Goal: Information Seeking & Learning: Learn about a topic

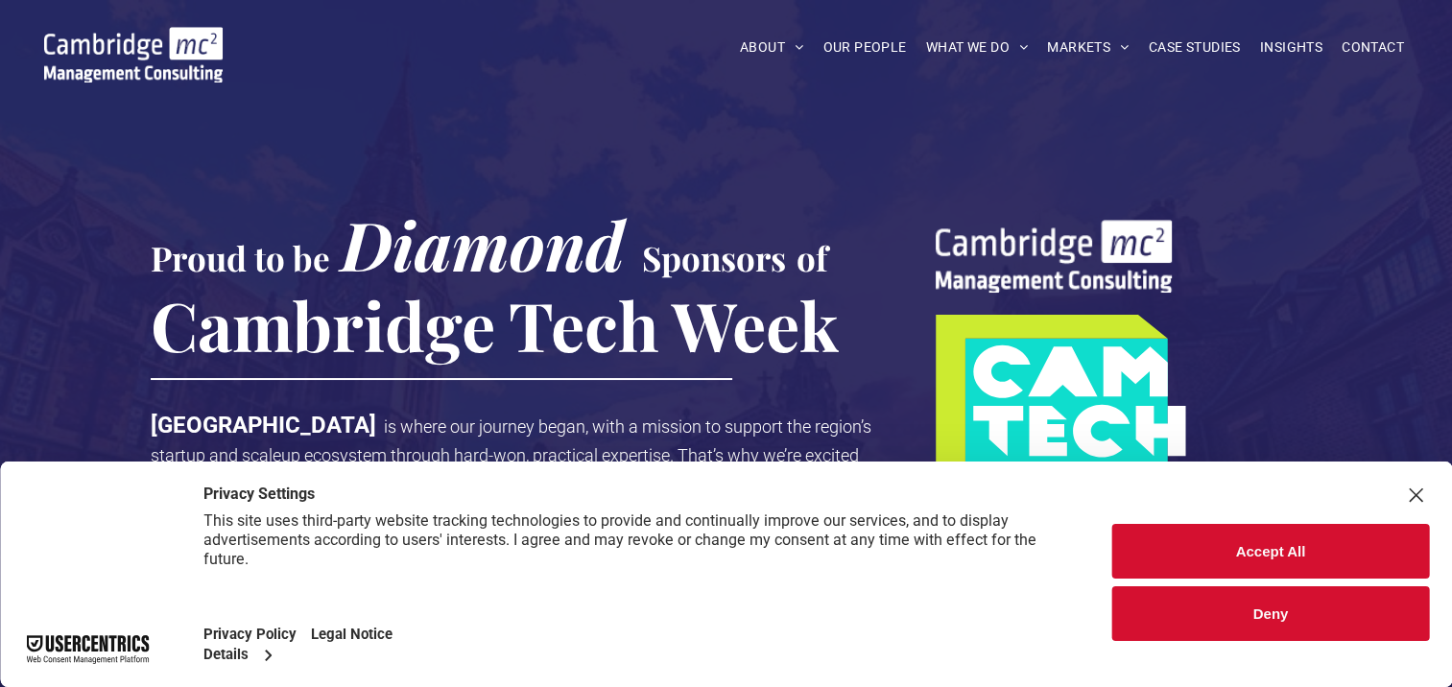
click at [1321, 608] on button "Deny" at bounding box center [1270, 613] width 317 height 55
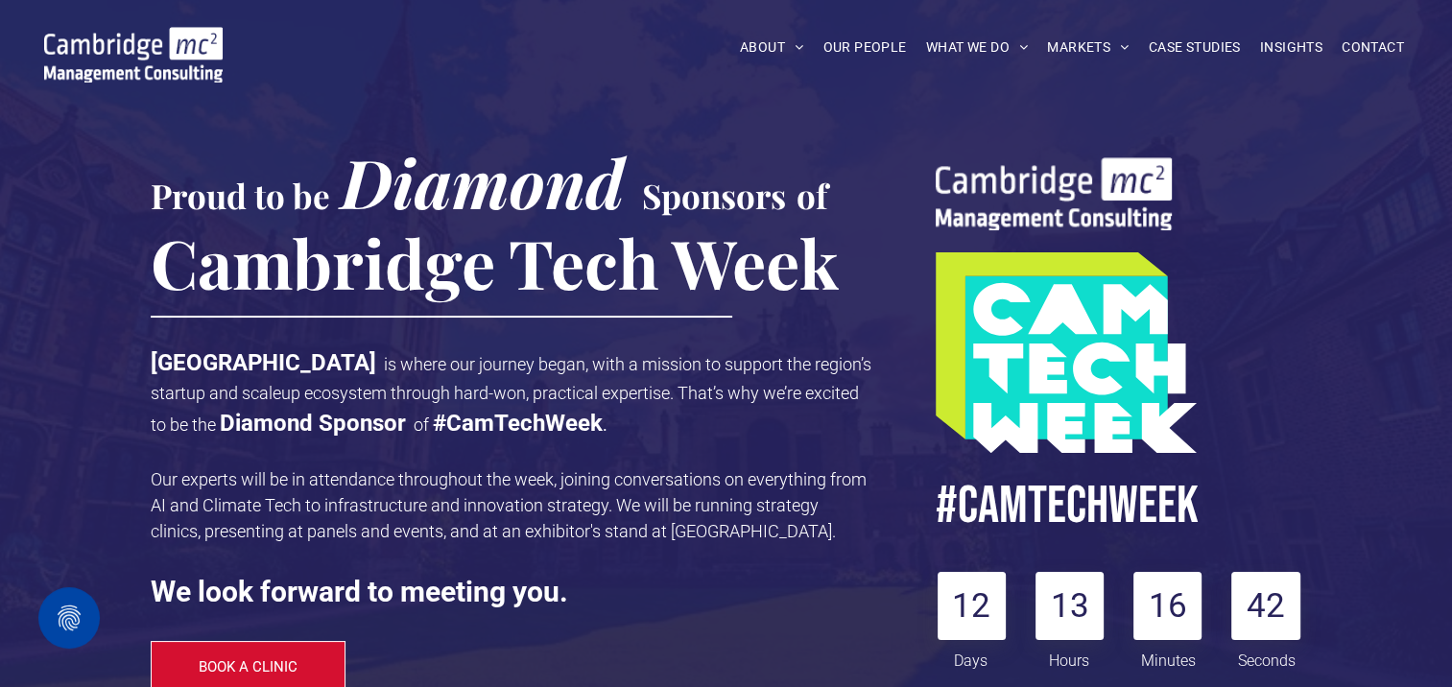
scroll to position [96, 0]
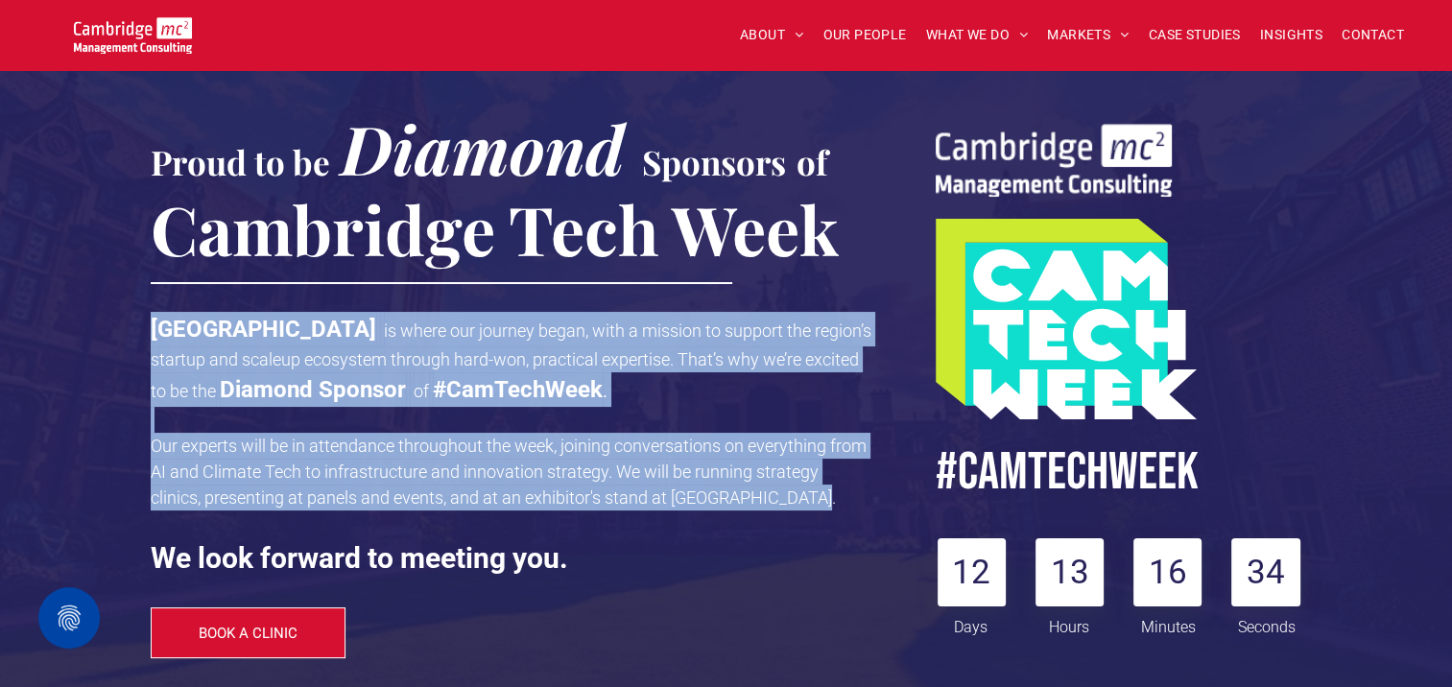
drag, startPoint x: 808, startPoint y: 500, endPoint x: 155, endPoint y: 325, distance: 675.3
click at [155, 325] on div "[GEOGRAPHIC_DATA] is where our journey began, with a mission to support the reg…" at bounding box center [511, 445] width 721 height 271
drag, startPoint x: 155, startPoint y: 325, endPoint x: 338, endPoint y: 348, distance: 183.7
copy div "[GEOGRAPHIC_DATA] is where our journey began, with a mission to support the reg…"
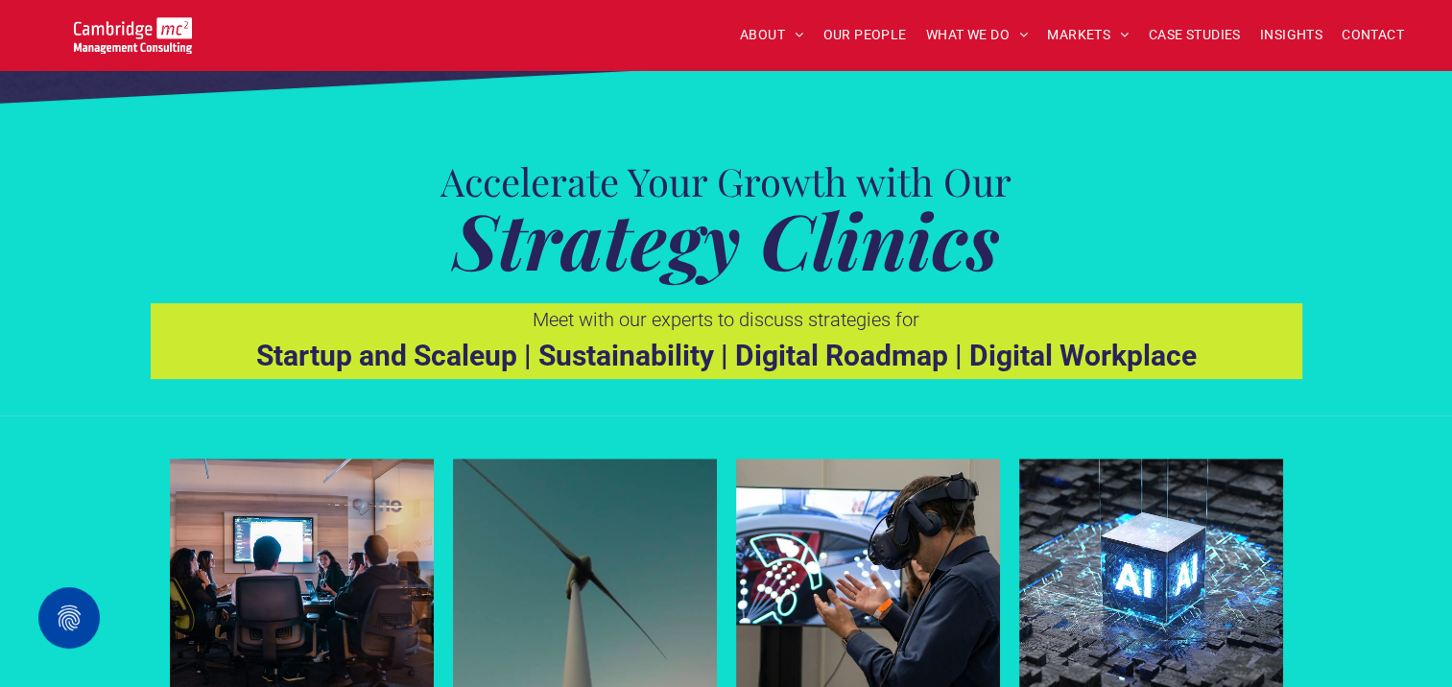
scroll to position [767, 0]
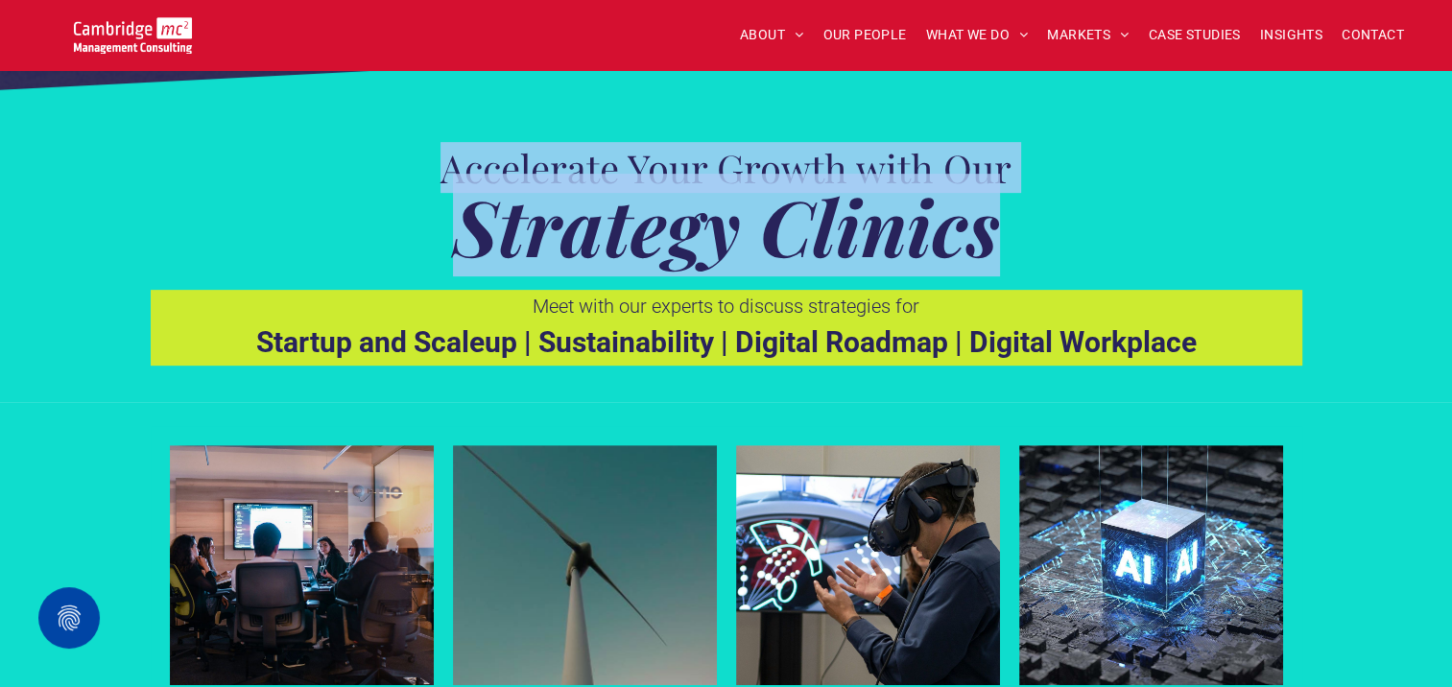
drag, startPoint x: 1003, startPoint y: 239, endPoint x: 432, endPoint y: 146, distance: 579.3
click at [432, 147] on div "Accelerate Your Growth with Our Strategy Clinics" at bounding box center [726, 206] width 946 height 119
drag, startPoint x: 432, startPoint y: 146, endPoint x: 618, endPoint y: 212, distance: 197.5
copy div "Accelerate Your Growth with Our Strategy Clinics"
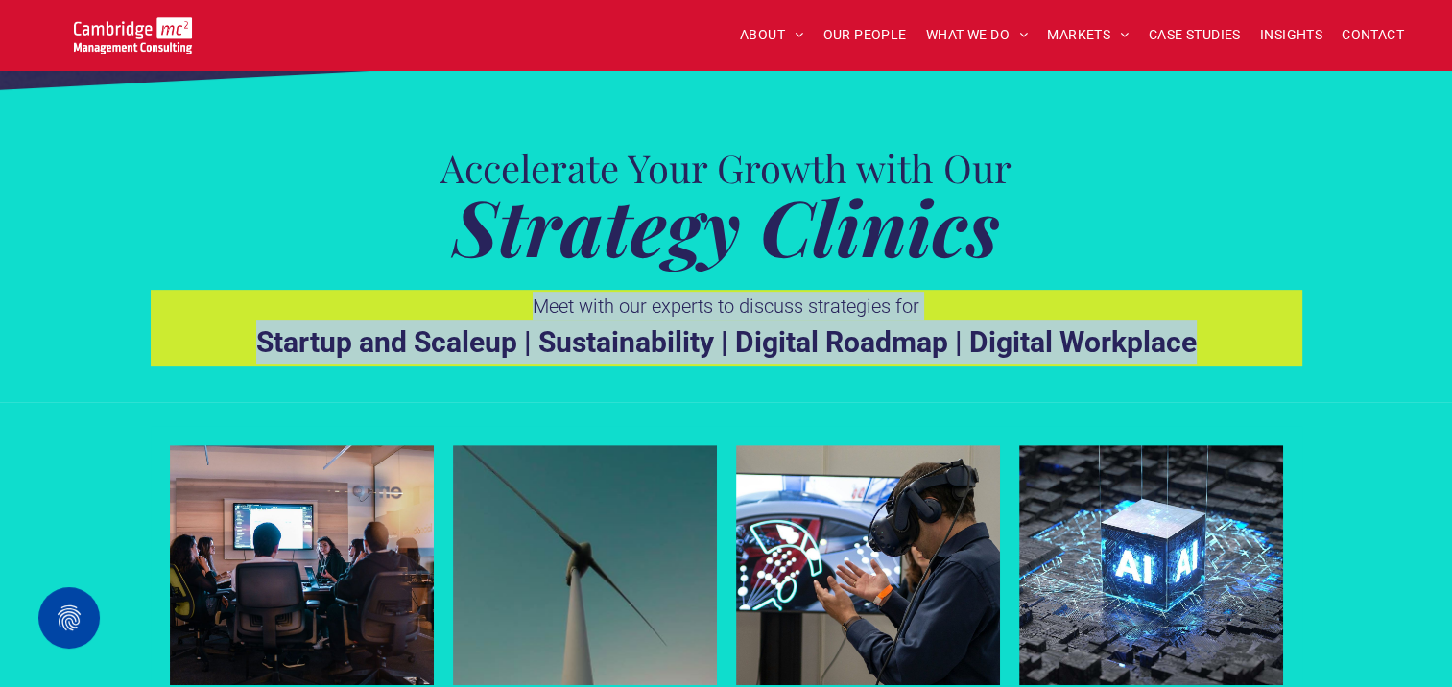
drag, startPoint x: 1230, startPoint y: 343, endPoint x: 521, endPoint y: 301, distance: 710.2
click at [521, 301] on div "Meet with our experts to discuss strategies for Startup and Scaleup | Sustainab…" at bounding box center [726, 328] width 1151 height 76
drag, startPoint x: 521, startPoint y: 301, endPoint x: 624, endPoint y: 311, distance: 103.1
copy div "Meet with our experts to discuss strategies for Startup and Scaleup | Sustainab…"
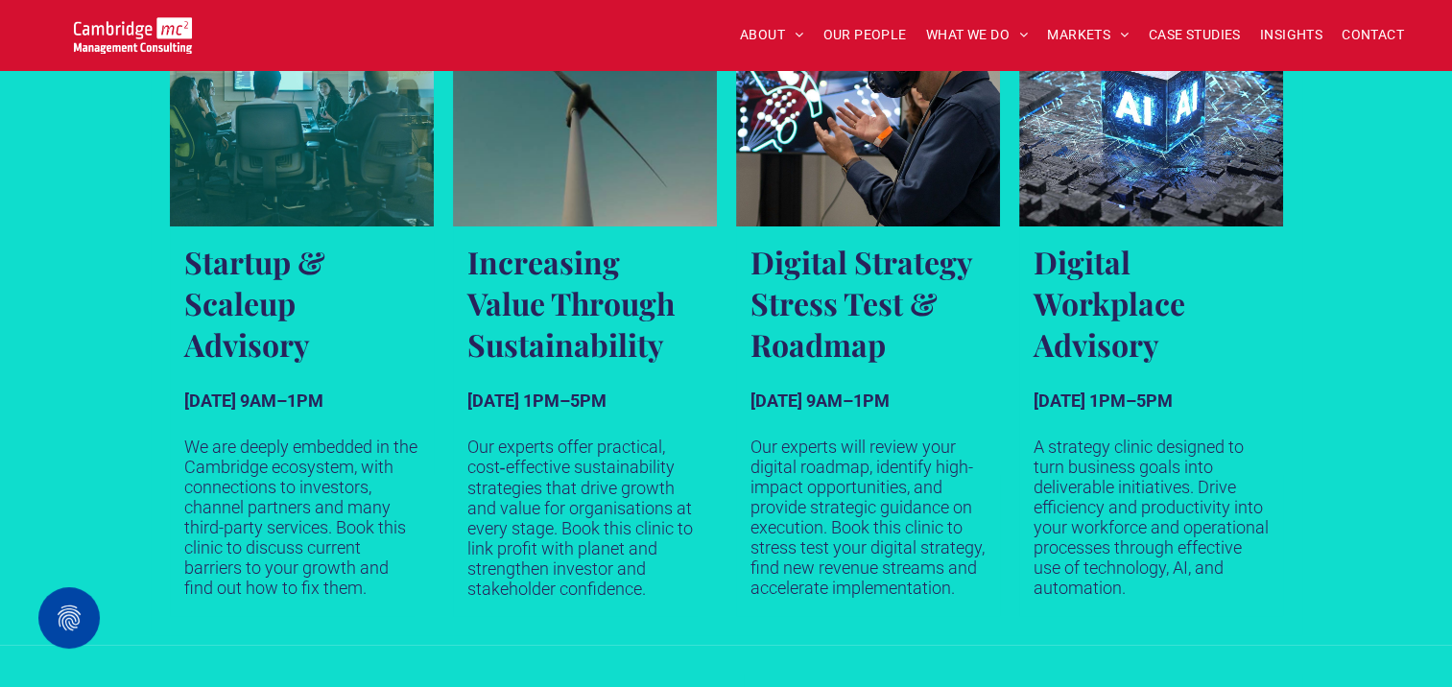
scroll to position [1343, 0]
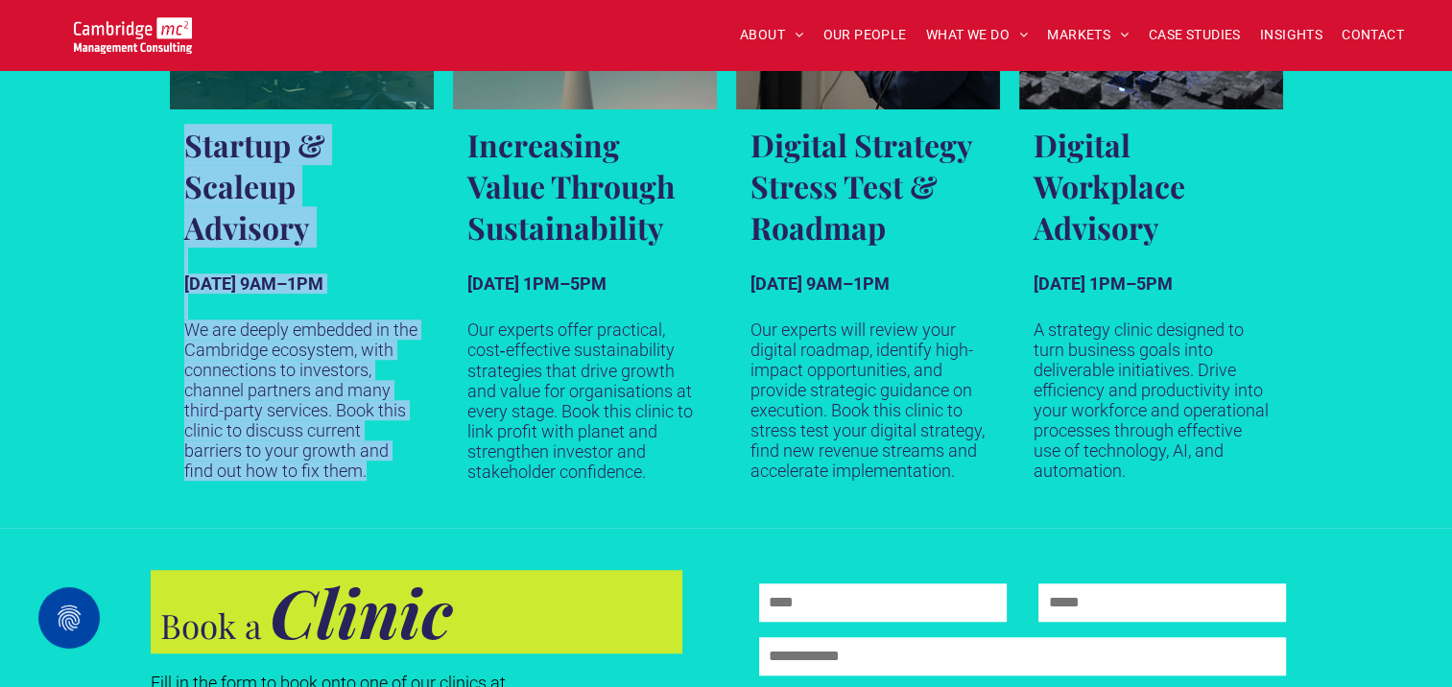
drag, startPoint x: 376, startPoint y: 476, endPoint x: 177, endPoint y: 147, distance: 384.3
click at [177, 147] on span "Startup & Scaleup Advisory [DATE] 9AM–1PM We are deeply embedded in the Cambrid…" at bounding box center [302, 303] width 264 height 389
drag, startPoint x: 177, startPoint y: 147, endPoint x: 211, endPoint y: 170, distance: 40.7
copy span "Startup & Scaleup Advisory [DATE] 9AM–1PM We are deeply embedded in the Cambrid…"
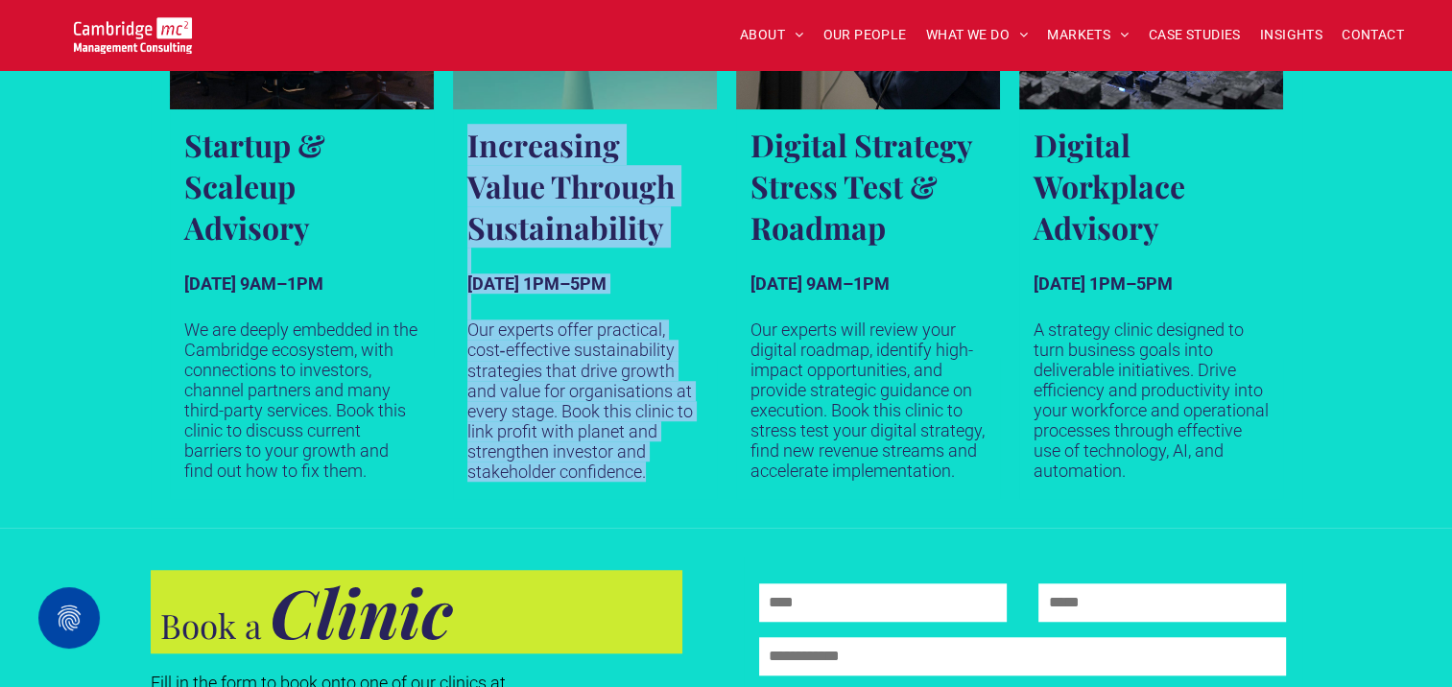
drag, startPoint x: 649, startPoint y: 478, endPoint x: 462, endPoint y: 146, distance: 380.6
click at [462, 146] on span "Increasing Value Through Sustainability [DATE] 1PM–5PM Our experts offer practi…" at bounding box center [585, 303] width 264 height 389
drag, startPoint x: 462, startPoint y: 146, endPoint x: 533, endPoint y: 183, distance: 80.2
copy span "Increasing Value Through Sustainability [DATE] 1PM–5PM Our experts offer practi…"
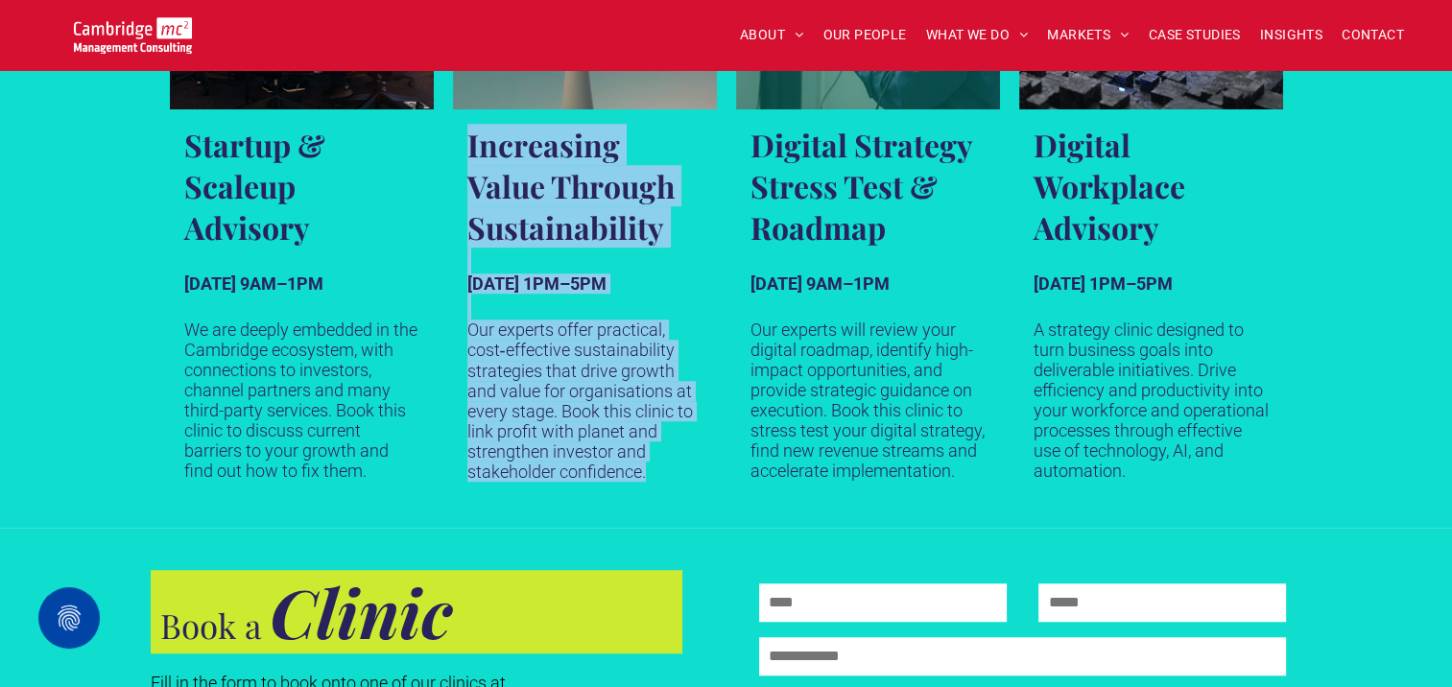
drag, startPoint x: 971, startPoint y: 473, endPoint x: 754, endPoint y: 155, distance: 384.5
click at [754, 155] on span "Digital Strategy Stress Test & Roadmap [DATE] 9AM–1PM Our experts will review y…" at bounding box center [868, 303] width 264 height 389
drag, startPoint x: 754, startPoint y: 155, endPoint x: 794, endPoint y: 169, distance: 42.5
copy span "Digital Strategy Stress Test & Roadmap [DATE] 9AM–1PM Our experts will review y…"
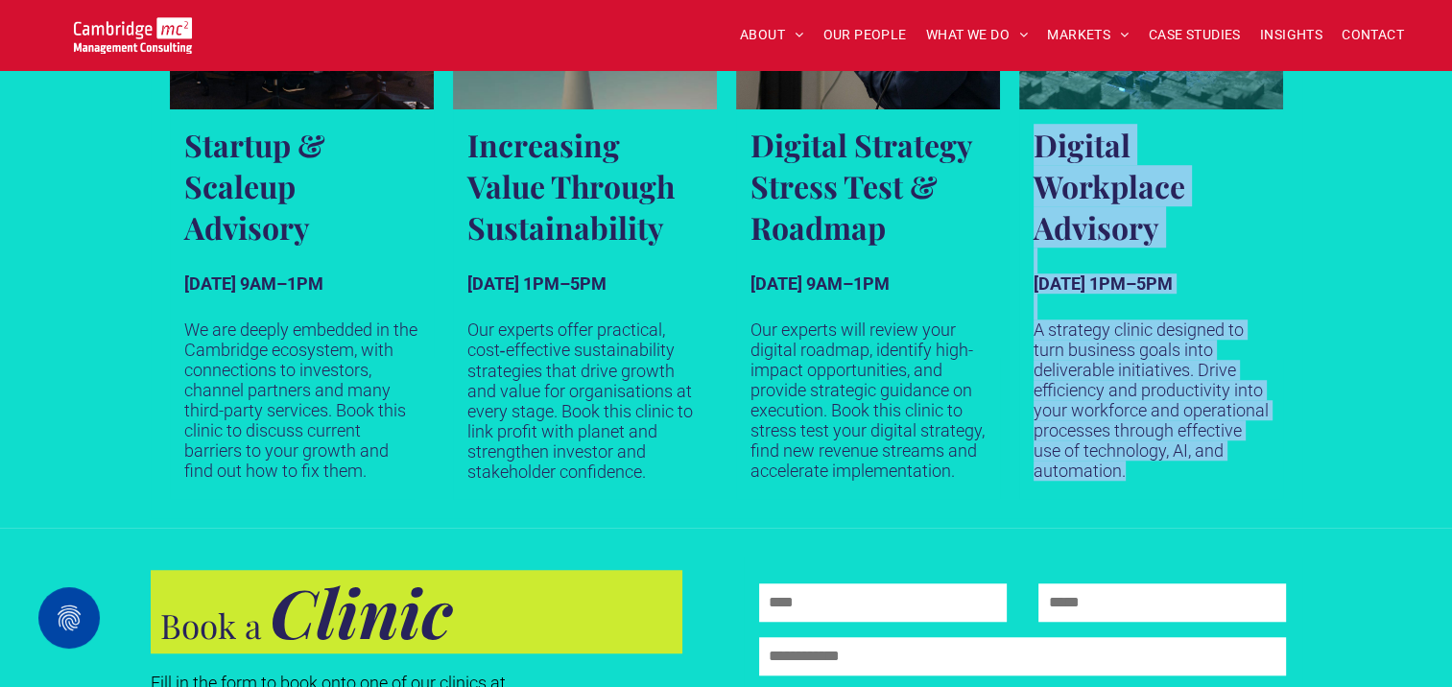
drag, startPoint x: 1149, startPoint y: 470, endPoint x: 1030, endPoint y: 155, distance: 336.4
click at [1030, 155] on span "Digital Workplace Advisory [DATE] 1PM–5PM A strategy clinic designed to turn bu…" at bounding box center [1151, 303] width 264 height 389
drag, startPoint x: 1030, startPoint y: 155, endPoint x: 1057, endPoint y: 167, distance: 29.2
copy span "Digital Workplace Advisory [DATE] 1PM–5PM A strategy clinic designed to turn bu…"
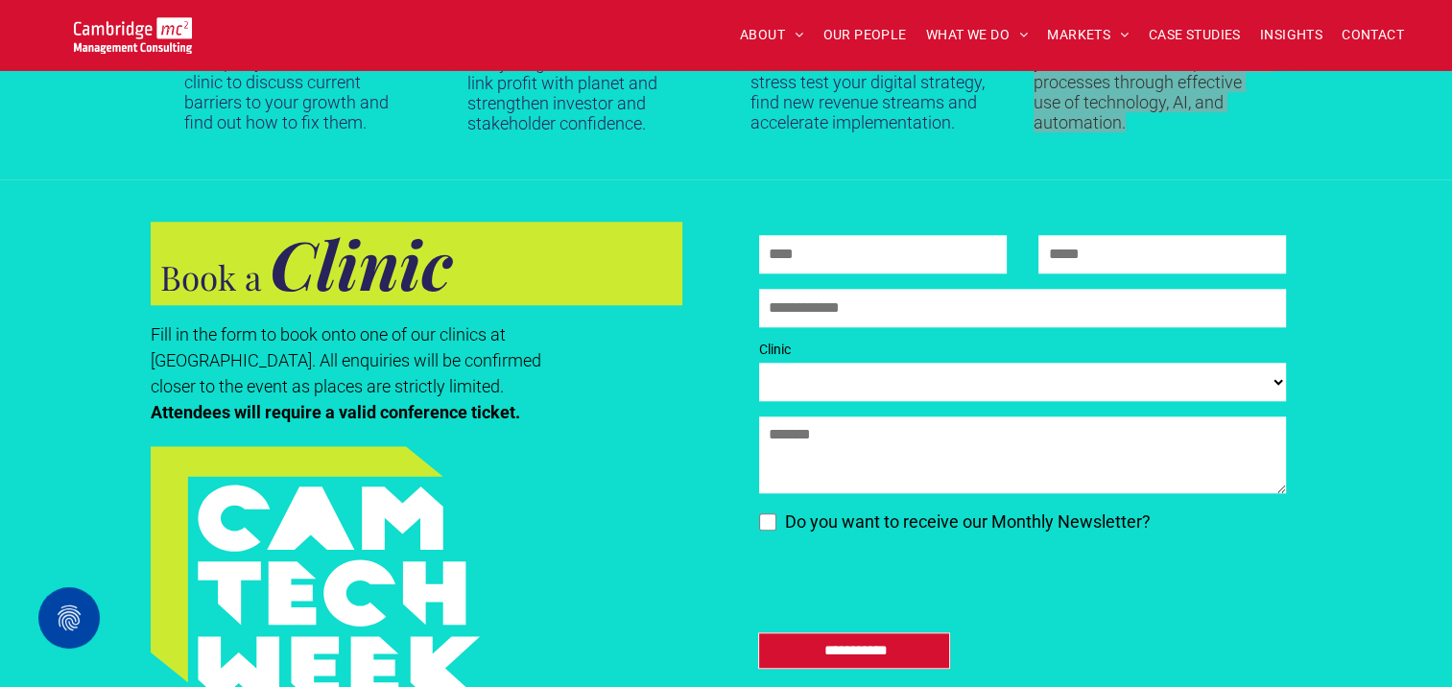
scroll to position [1631, 0]
